Goal: Information Seeking & Learning: Learn about a topic

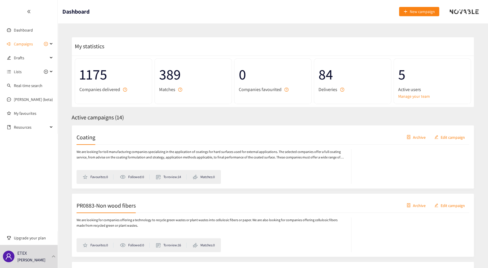
click at [51, 44] on icon at bounding box center [51, 44] width 3 height 0
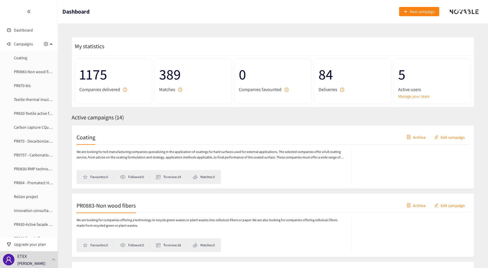
click at [25, 57] on link "Coating" at bounding box center [20, 57] width 13 height 5
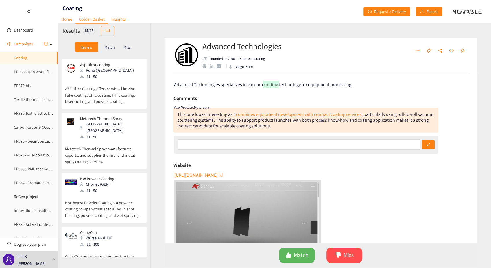
scroll to position [64, 0]
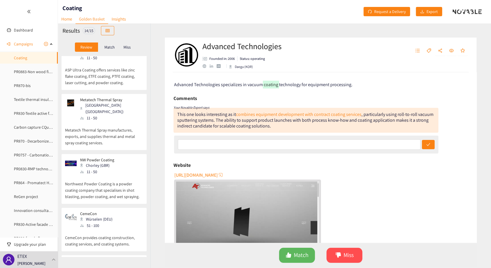
click at [112, 176] on p "Northwest Powder Coating is a powder coating company that specialises in shot b…" at bounding box center [104, 187] width 78 height 25
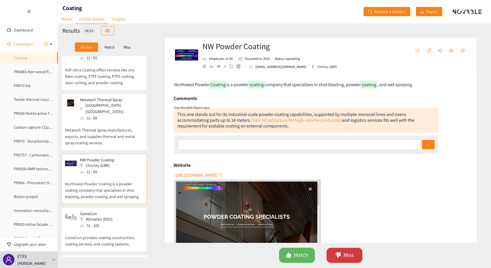
click at [340, 258] on icon "dislike" at bounding box center [338, 255] width 6 height 6
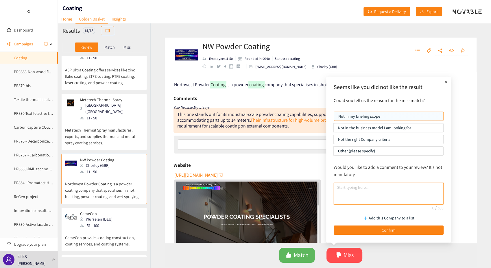
click at [371, 189] on textarea at bounding box center [389, 194] width 110 height 22
click at [388, 187] on textarea "This is powder coating, not the techno we are looking for" at bounding box center [389, 194] width 110 height 22
type textarea "This is powder coating, not a coating techno we are looking for"
click at [390, 229] on span "Confirm" at bounding box center [389, 230] width 14 height 6
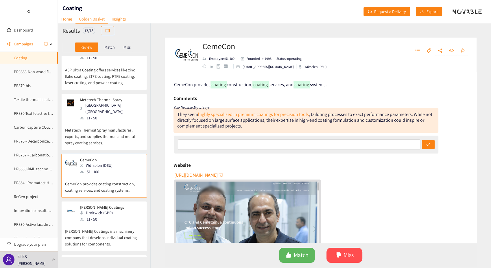
click at [117, 213] on div "[PERSON_NAME] Coatings Droitwich (GBR) 11 - 50" at bounding box center [104, 213] width 78 height 17
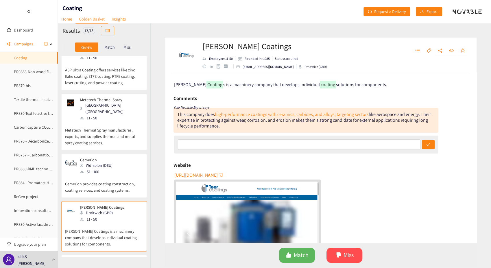
click at [95, 177] on p "CemeCon provides coating construction, coating services, and coating systems." at bounding box center [104, 184] width 78 height 18
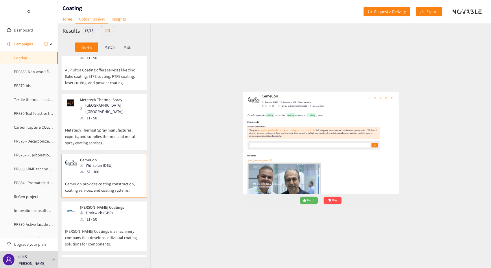
click at [265, 114] on link "highly specialized in premium coatings for precision tools" at bounding box center [253, 114] width 111 height 6
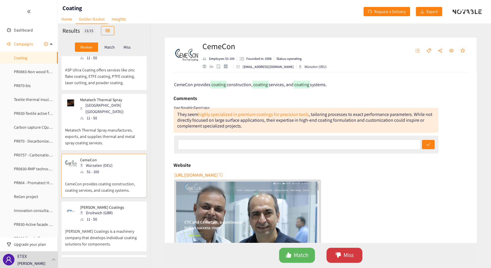
click at [342, 258] on button "Miss" at bounding box center [344, 255] width 36 height 15
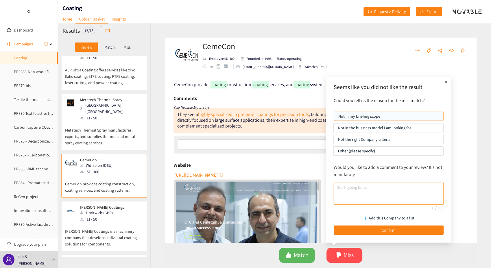
click at [347, 190] on textarea at bounding box center [389, 194] width 110 height 22
type textarea "T"
type textarea "Not the type of coating we are looking for"
click at [366, 229] on button "Confirm" at bounding box center [389, 229] width 110 height 9
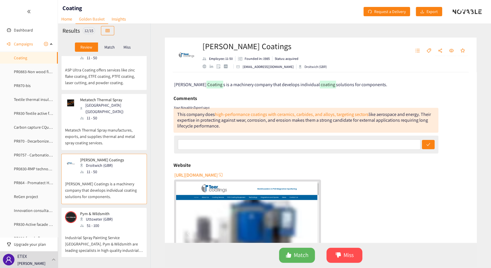
click at [114, 175] on p "[PERSON_NAME] Coatings is a machinery company that develops individual coating …" at bounding box center [104, 187] width 78 height 25
click at [270, 118] on div "This company does high-performance coatings with ceramics, carbides, and alloys…" at bounding box center [305, 120] width 265 height 25
click at [271, 116] on link "high-performance coatings with ceramics, carbides, and alloys, targeting sectors" at bounding box center [292, 114] width 154 height 6
click at [343, 255] on span "Miss" at bounding box center [348, 255] width 10 height 9
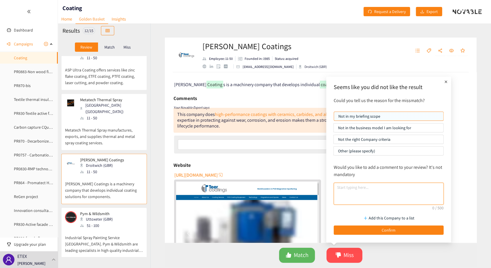
click at [358, 187] on textarea at bounding box center [389, 194] width 110 height 22
type textarea "Tool coating is not what we are looking for"
click at [373, 229] on button "Confirm" at bounding box center [389, 229] width 110 height 9
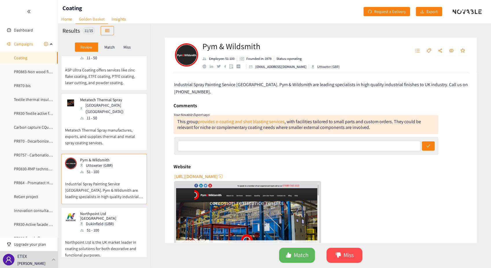
click at [99, 175] on p "Industrial Spray Painting Service [GEOGRAPHIC_DATA]. Pym & Wildsmith are leadin…" at bounding box center [104, 187] width 78 height 25
click at [357, 258] on button "Miss" at bounding box center [344, 255] width 36 height 15
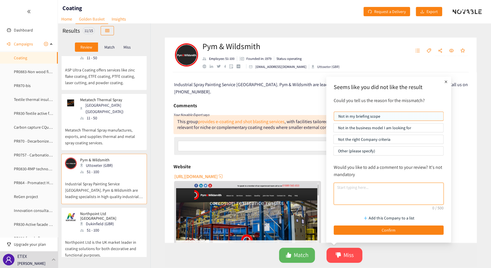
click at [359, 191] on textarea at bounding box center [389, 194] width 110 height 22
type textarea "Not the type of coating we are looking for"
click at [368, 229] on button "Confirm" at bounding box center [389, 229] width 110 height 9
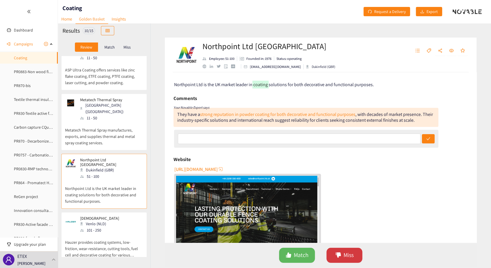
click at [345, 259] on span "Miss" at bounding box center [348, 255] width 10 height 9
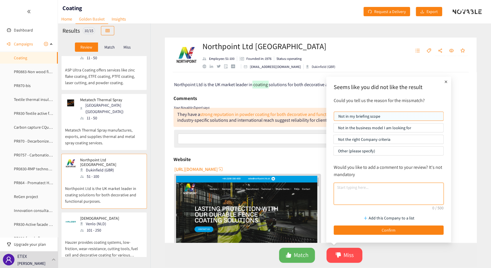
click at [356, 188] on textarea at bounding box center [389, 194] width 110 height 22
type textarea "Powder coating is out of scope"
click at [365, 229] on button "Confirm" at bounding box center [389, 229] width 110 height 9
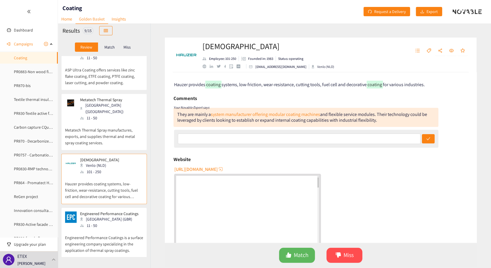
click at [97, 175] on p "Hauzer provides coating systems, low-friction, wear-resistance, cutting tools, …" at bounding box center [104, 187] width 78 height 25
click at [233, 114] on link "system manufacturer offering modular coating machines" at bounding box center [265, 114] width 109 height 6
click at [346, 258] on span "Miss" at bounding box center [348, 255] width 10 height 9
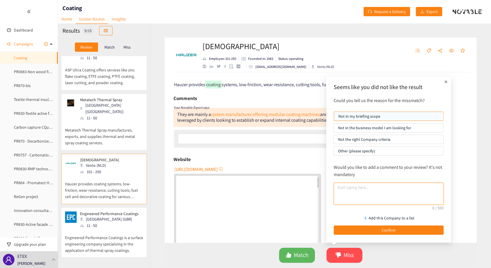
click at [354, 187] on textarea at bounding box center [389, 194] width 110 height 22
click at [392, 188] on textarea "They sell coating machinery, not coating service" at bounding box center [389, 194] width 110 height 22
type textarea "They sell coating machinery, not toll coating service"
click at [386, 229] on span "Confirm" at bounding box center [389, 230] width 14 height 6
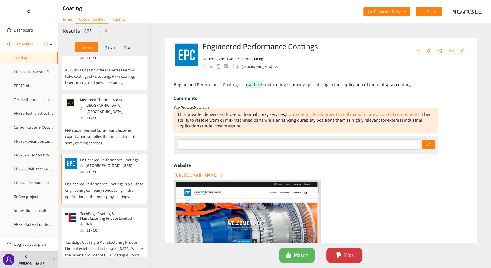
click at [345, 252] on span "Miss" at bounding box center [348, 255] width 10 height 9
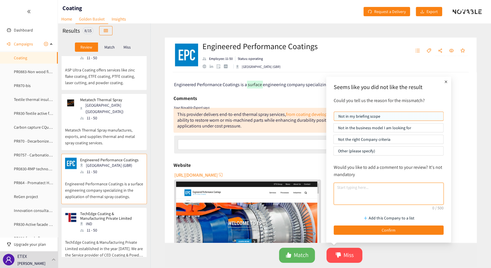
click at [349, 187] on textarea at bounding box center [389, 194] width 110 height 22
type textarea "Again, this is coating of machinery. We are looking for panel coating toll manu…"
click at [391, 229] on span "Confirm" at bounding box center [389, 230] width 14 height 6
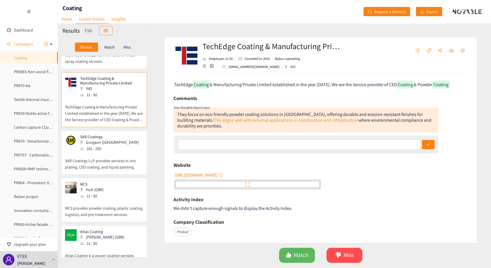
scroll to position [161, 0]
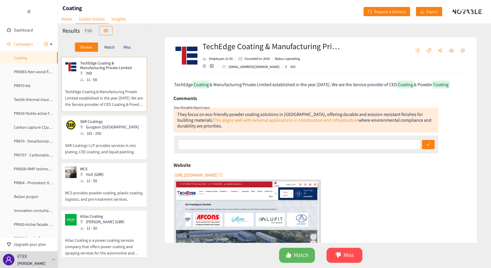
click at [111, 222] on div "Atlas Coating [PERSON_NAME] (GBR) 11 - 50" at bounding box center [104, 222] width 78 height 17
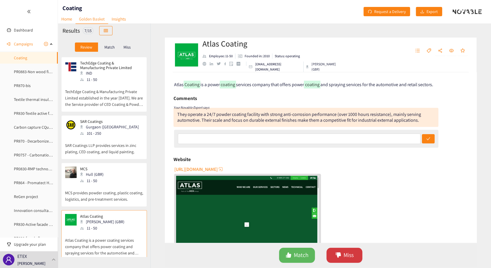
click at [341, 255] on button "Miss" at bounding box center [344, 255] width 36 height 15
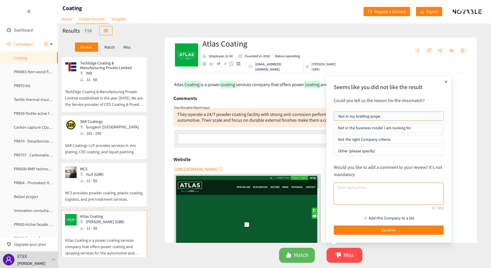
click at [360, 189] on textarea at bounding box center [389, 194] width 110 height 22
type textarea "Powder coating is out of scope"
click at [362, 229] on button "Confirm" at bounding box center [389, 229] width 110 height 9
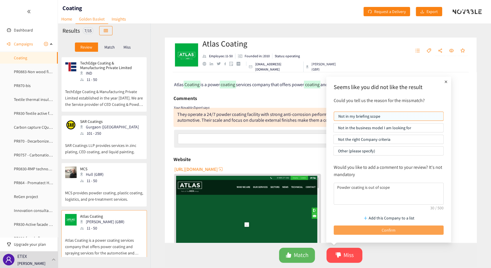
scroll to position [107, 0]
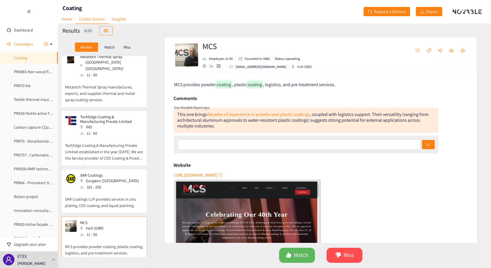
click at [270, 116] on link "decades of experience in powder and plastic coatings" at bounding box center [258, 114] width 103 height 6
click at [337, 255] on icon "dislike" at bounding box center [338, 254] width 5 height 5
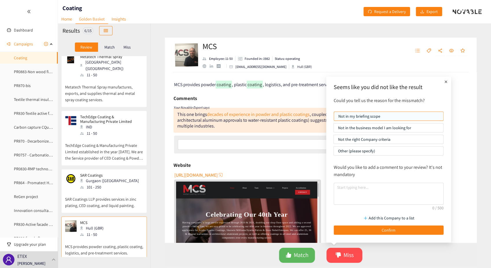
click at [356, 228] on button "Confirm" at bounding box center [389, 229] width 110 height 9
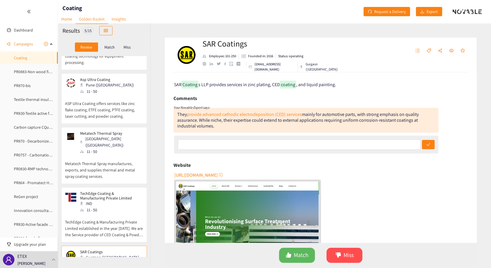
scroll to position [0, 0]
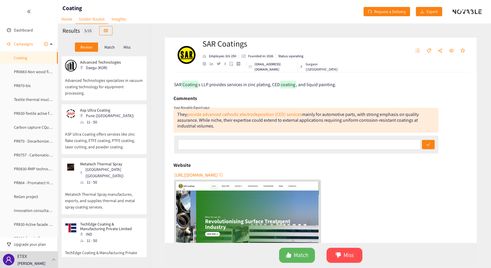
click at [251, 116] on link "provide advanced cathodic electrodeposition (CED) services" at bounding box center [244, 114] width 115 height 6
click at [342, 253] on button "Miss" at bounding box center [344, 255] width 36 height 15
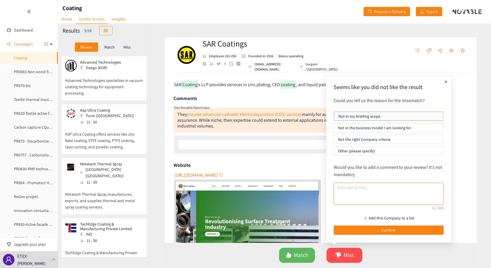
click at [352, 189] on textarea at bounding box center [389, 194] width 110 height 22
type textarea "Not applicable to mineral material boards"
click at [355, 228] on button "Confirm" at bounding box center [389, 229] width 110 height 9
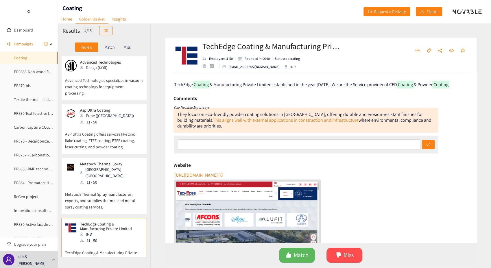
click at [249, 121] on link "This aligns well with external applications in construction and infrastructure" at bounding box center [286, 120] width 146 height 6
click at [339, 258] on span "dislike" at bounding box center [338, 255] width 6 height 7
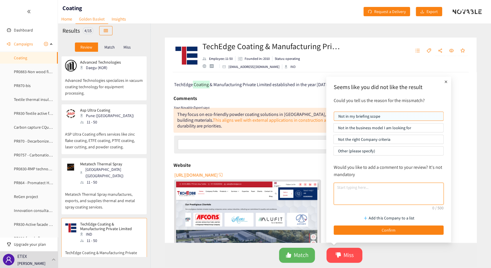
click at [346, 188] on textarea at bounding box center [389, 194] width 110 height 22
type textarea "CED is out of scope as it is not applicable to mineral-based materials"
click at [369, 230] on button "Confirm" at bounding box center [389, 229] width 110 height 9
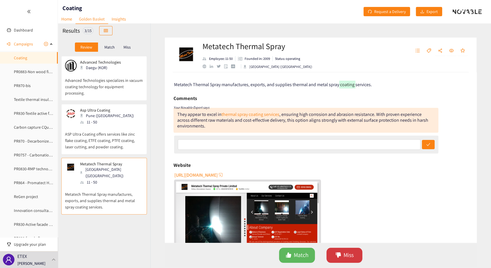
click at [345, 254] on span "Miss" at bounding box center [348, 255] width 10 height 9
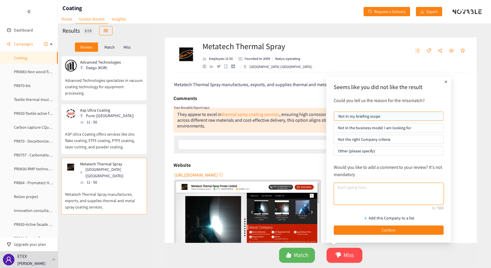
click at [364, 189] on textarea at bounding box center [389, 194] width 110 height 22
type textarea "Not applicable to mineral-based materials"
click at [369, 231] on button "Confirm" at bounding box center [389, 229] width 110 height 9
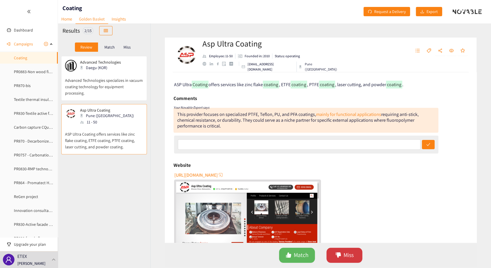
click at [344, 252] on span "Miss" at bounding box center [348, 255] width 10 height 9
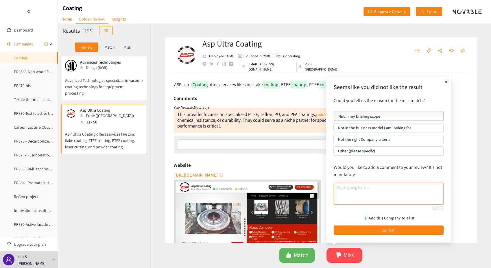
click at [361, 189] on textarea at bounding box center [389, 194] width 110 height 22
type textarea "We don't want to coat fluoro polymers"
click at [359, 231] on button "Confirm" at bounding box center [389, 229] width 110 height 9
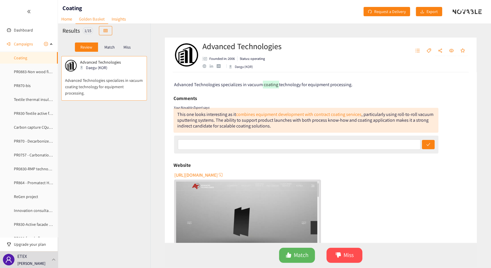
click at [277, 116] on link "combines equipment development with contract coating services" at bounding box center [298, 114] width 125 height 6
click at [352, 258] on span "Miss" at bounding box center [348, 255] width 10 height 9
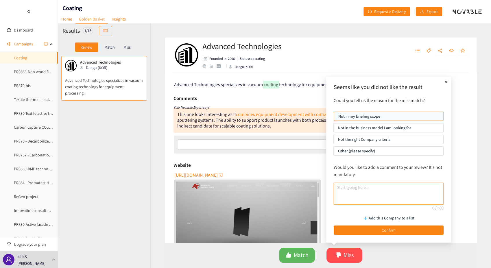
click at [371, 188] on textarea at bounding box center [389, 194] width 110 height 22
type textarea "Applied material is out of scope. Not compatible with mineral-based materials"
click at [375, 230] on button "Confirm" at bounding box center [389, 229] width 110 height 9
